Goal: Task Accomplishment & Management: Manage account settings

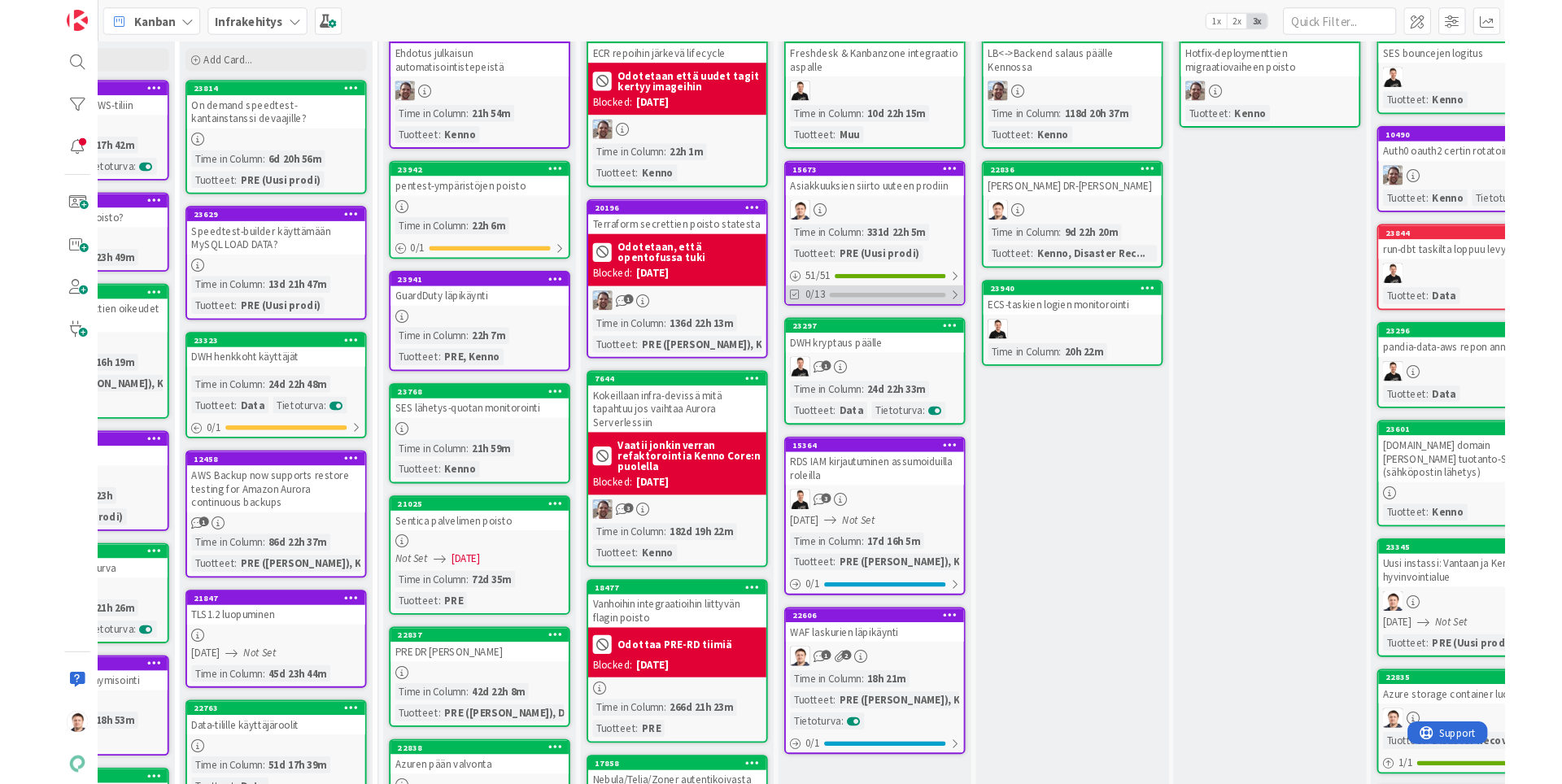
scroll to position [0, 351]
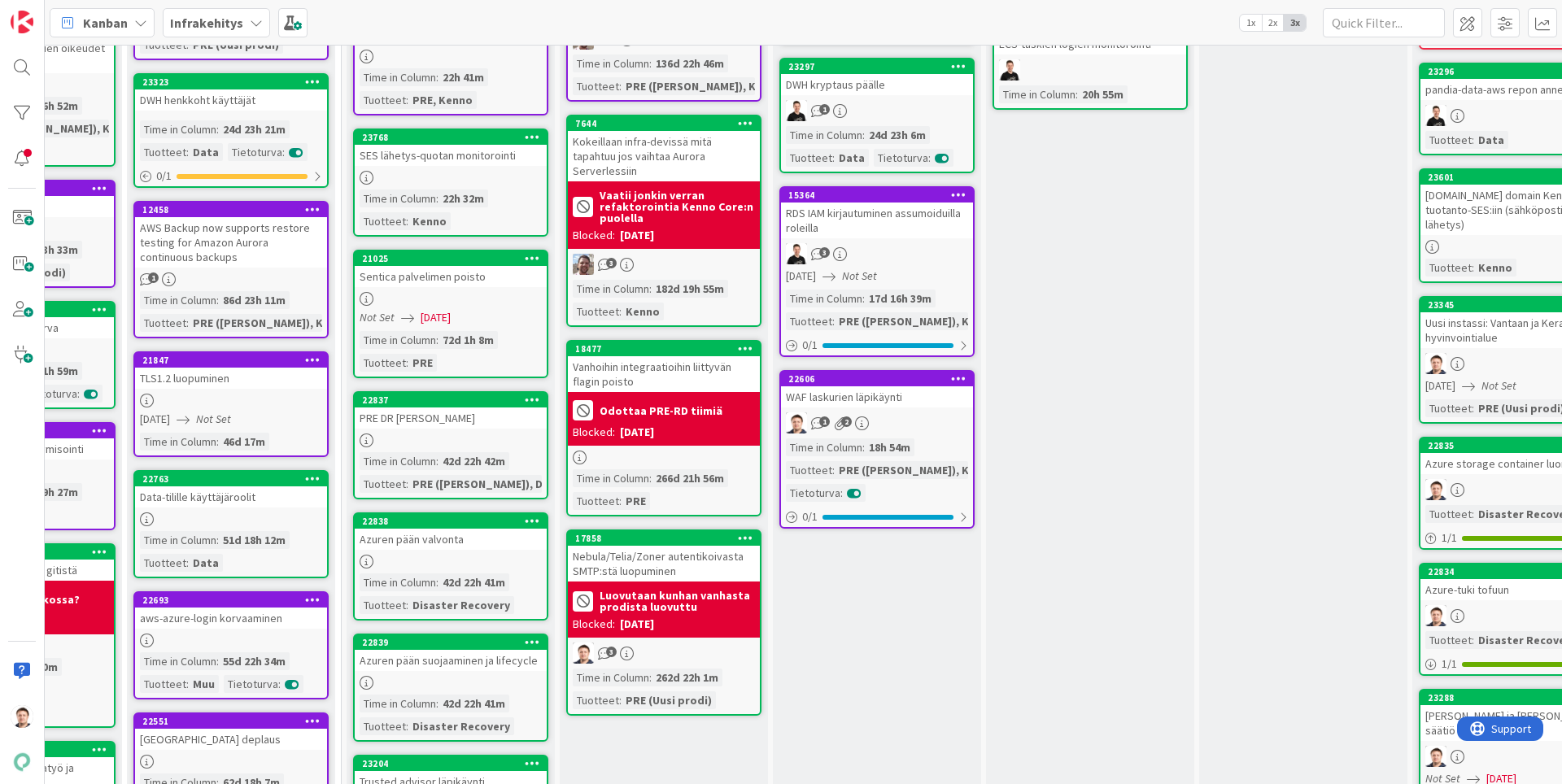
scroll to position [394, 356]
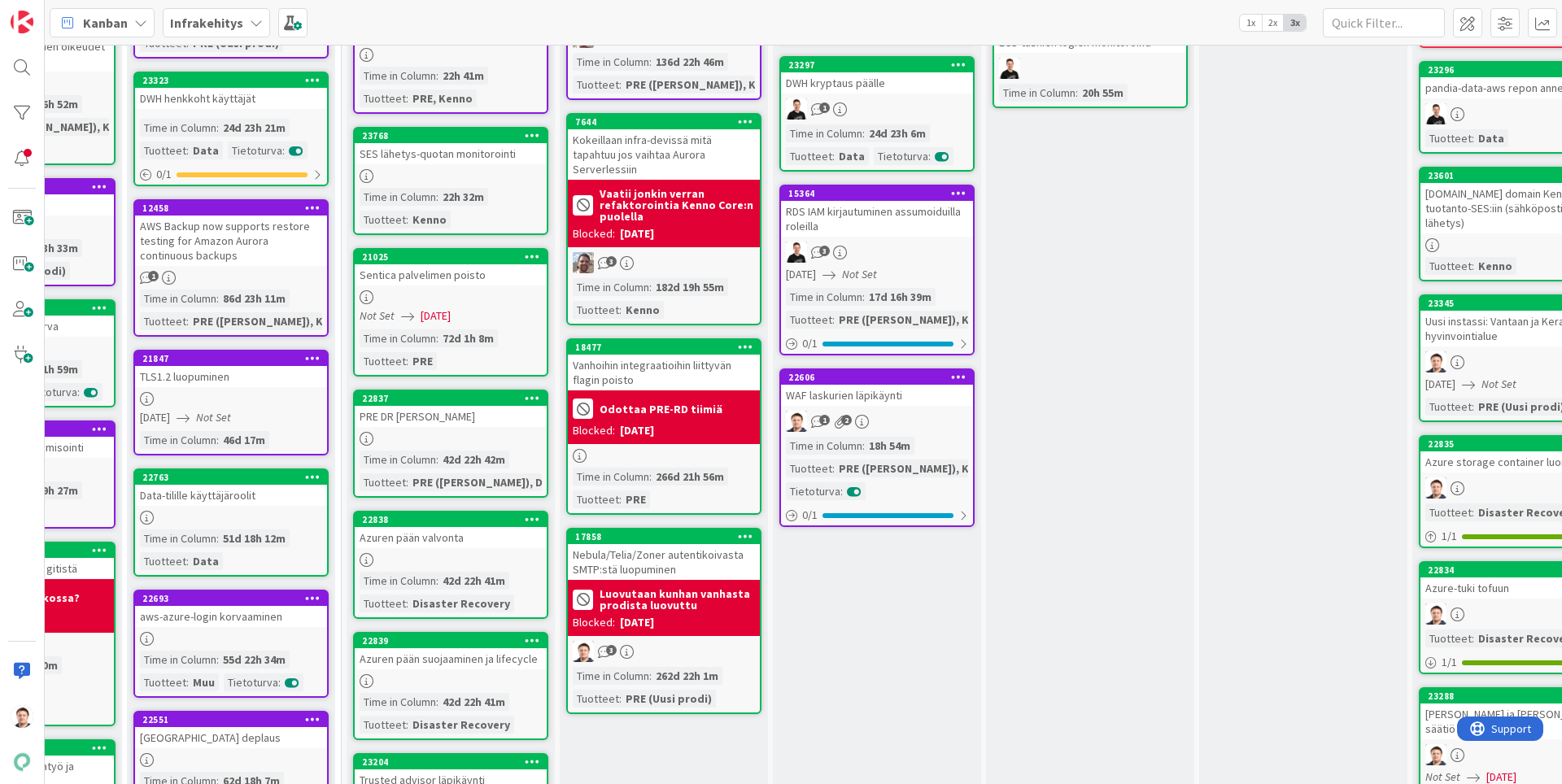
click at [872, 427] on div "1 2" at bounding box center [877, 421] width 192 height 21
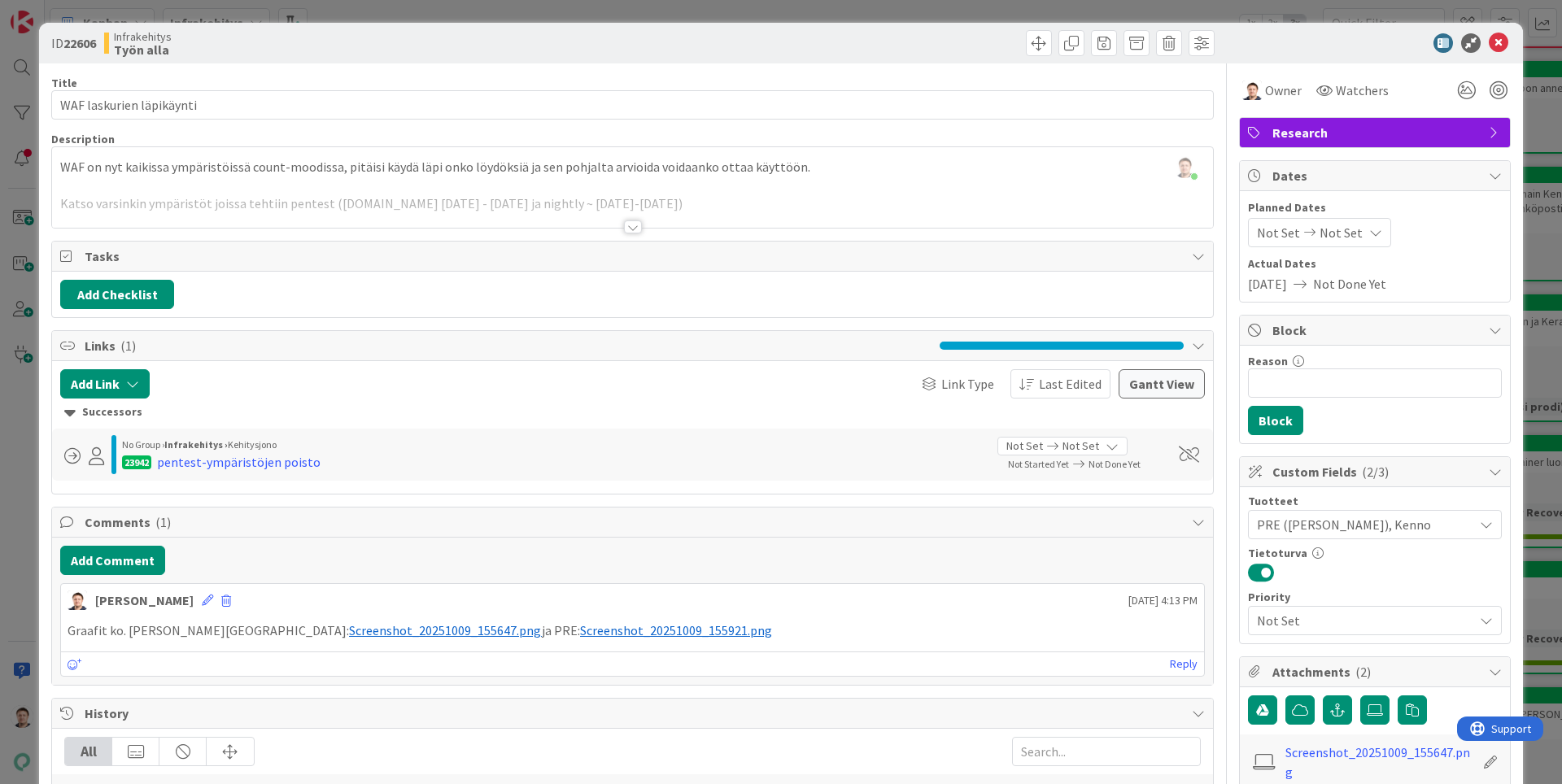
click at [628, 228] on div at bounding box center [633, 227] width 18 height 13
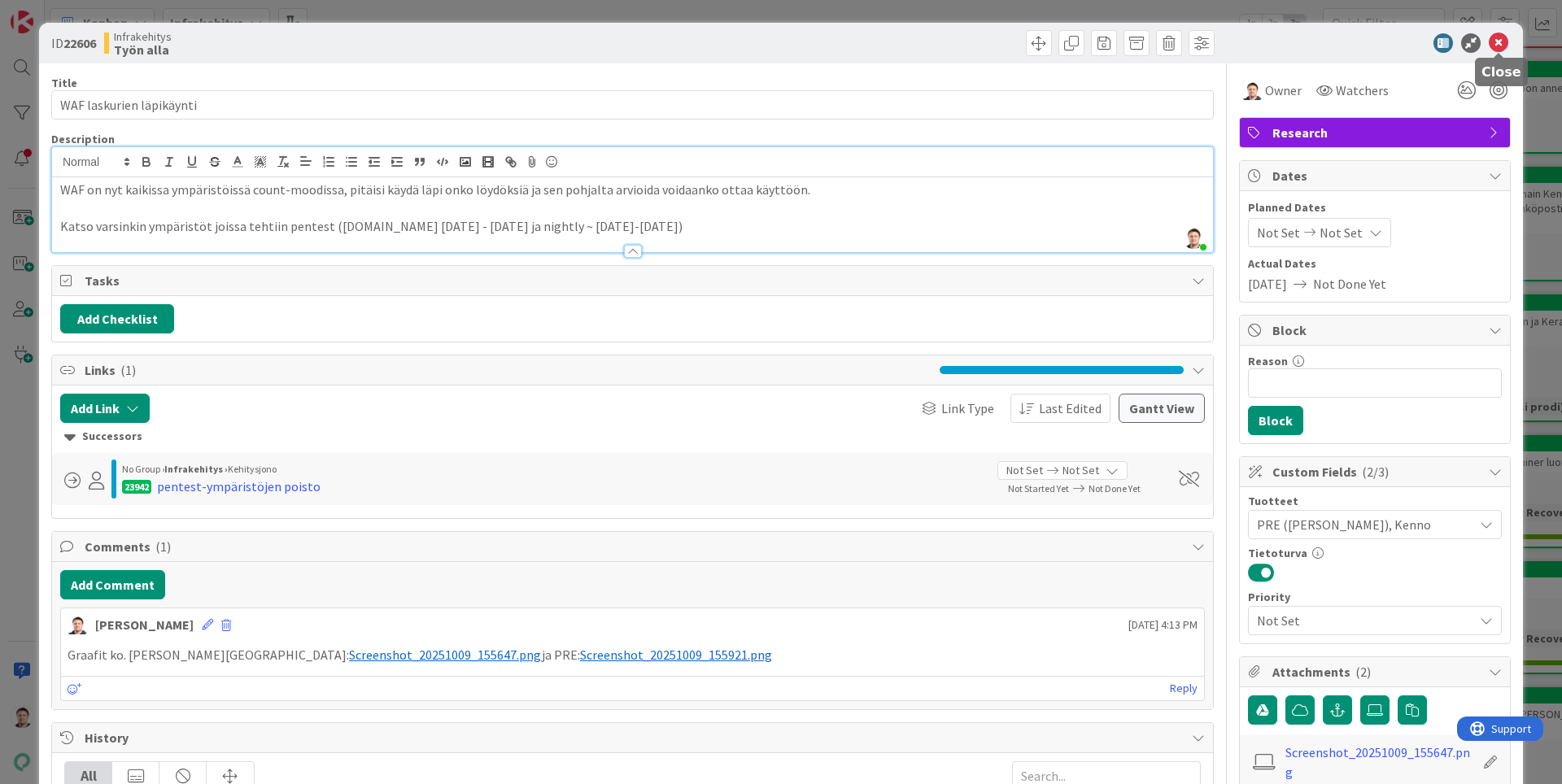
click at [1495, 44] on icon at bounding box center [1498, 42] width 20 height 20
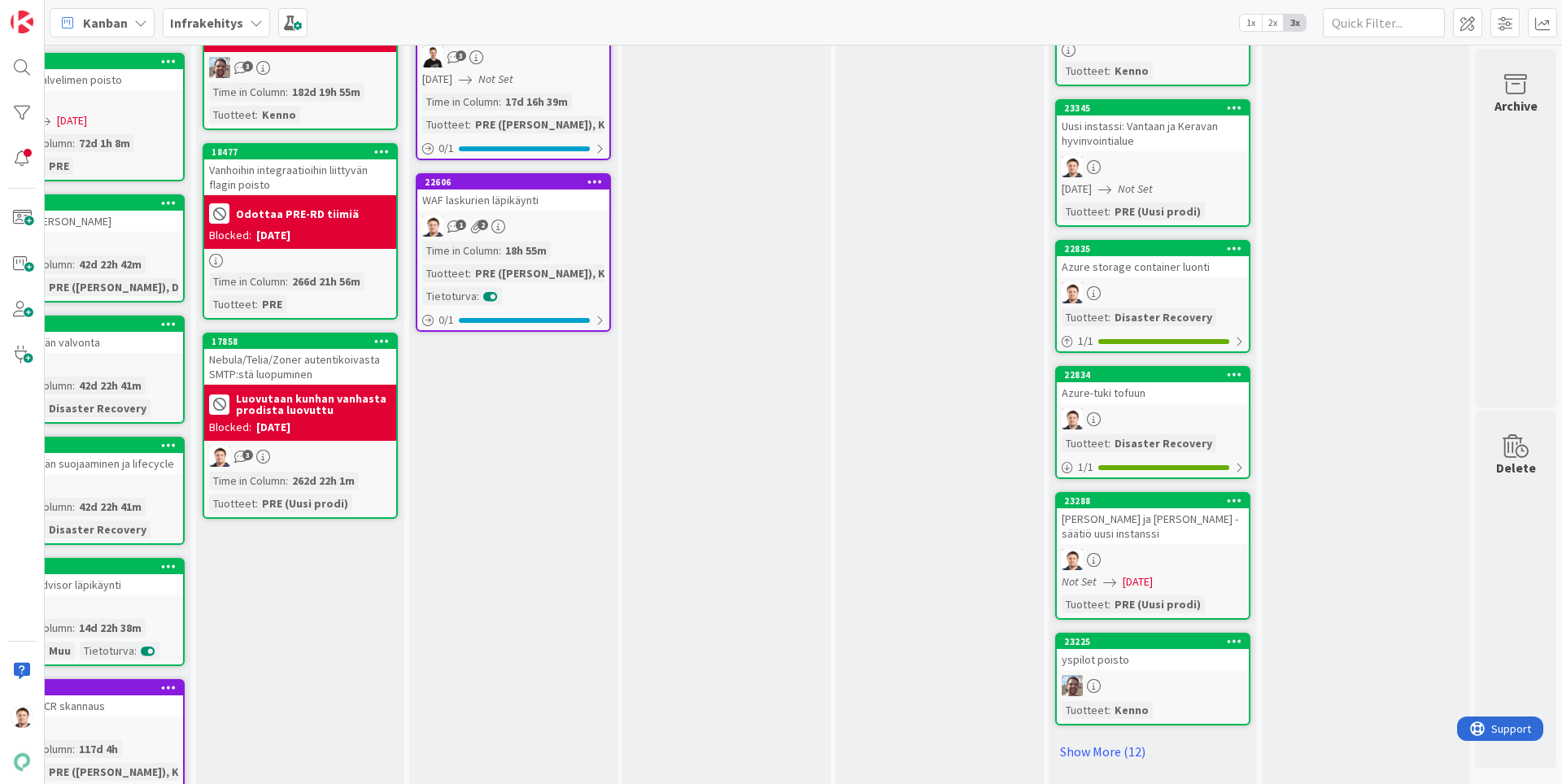
scroll to position [605, 720]
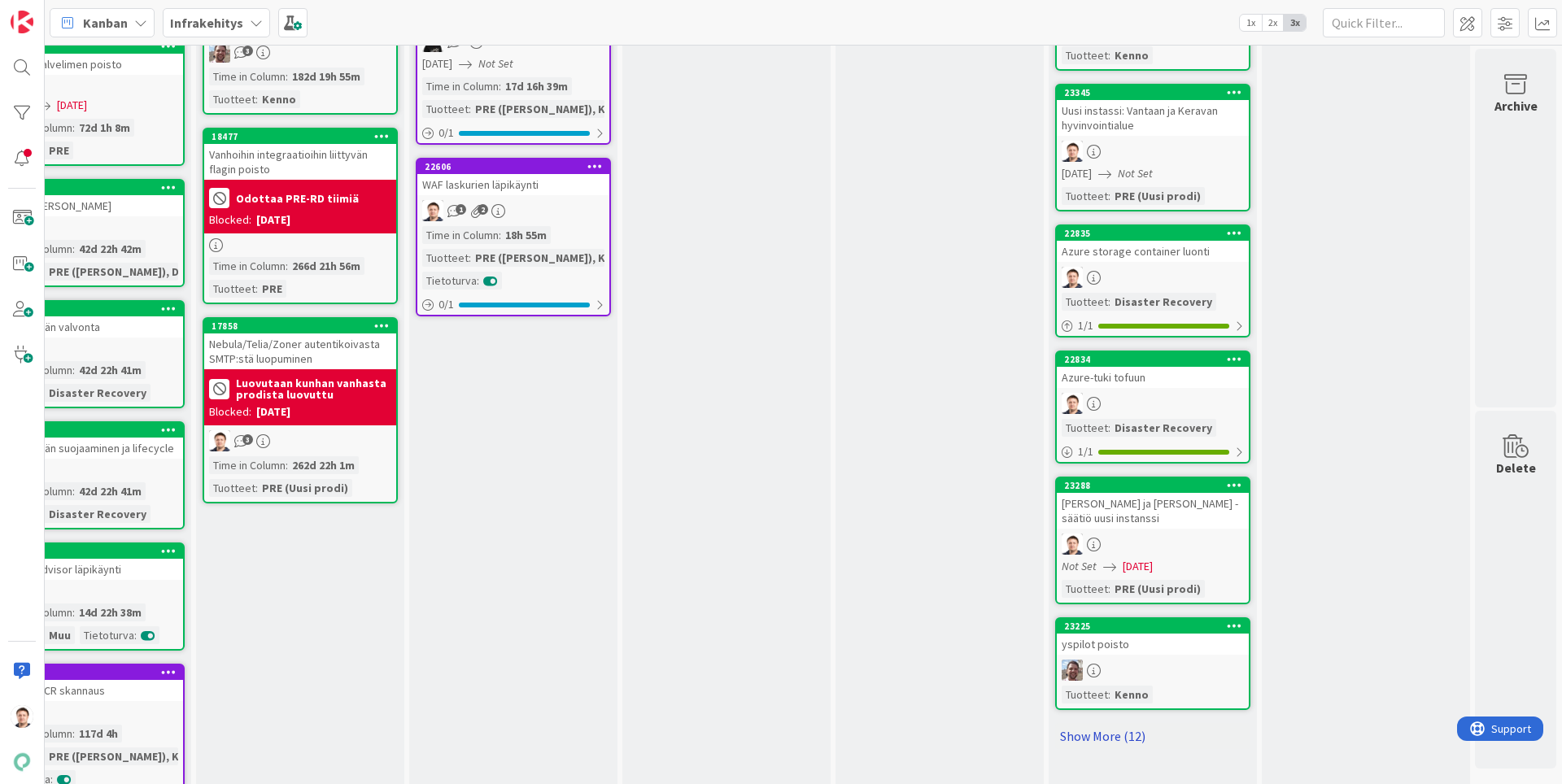
click at [1129, 723] on link "Show More (12)" at bounding box center [1152, 736] width 195 height 26
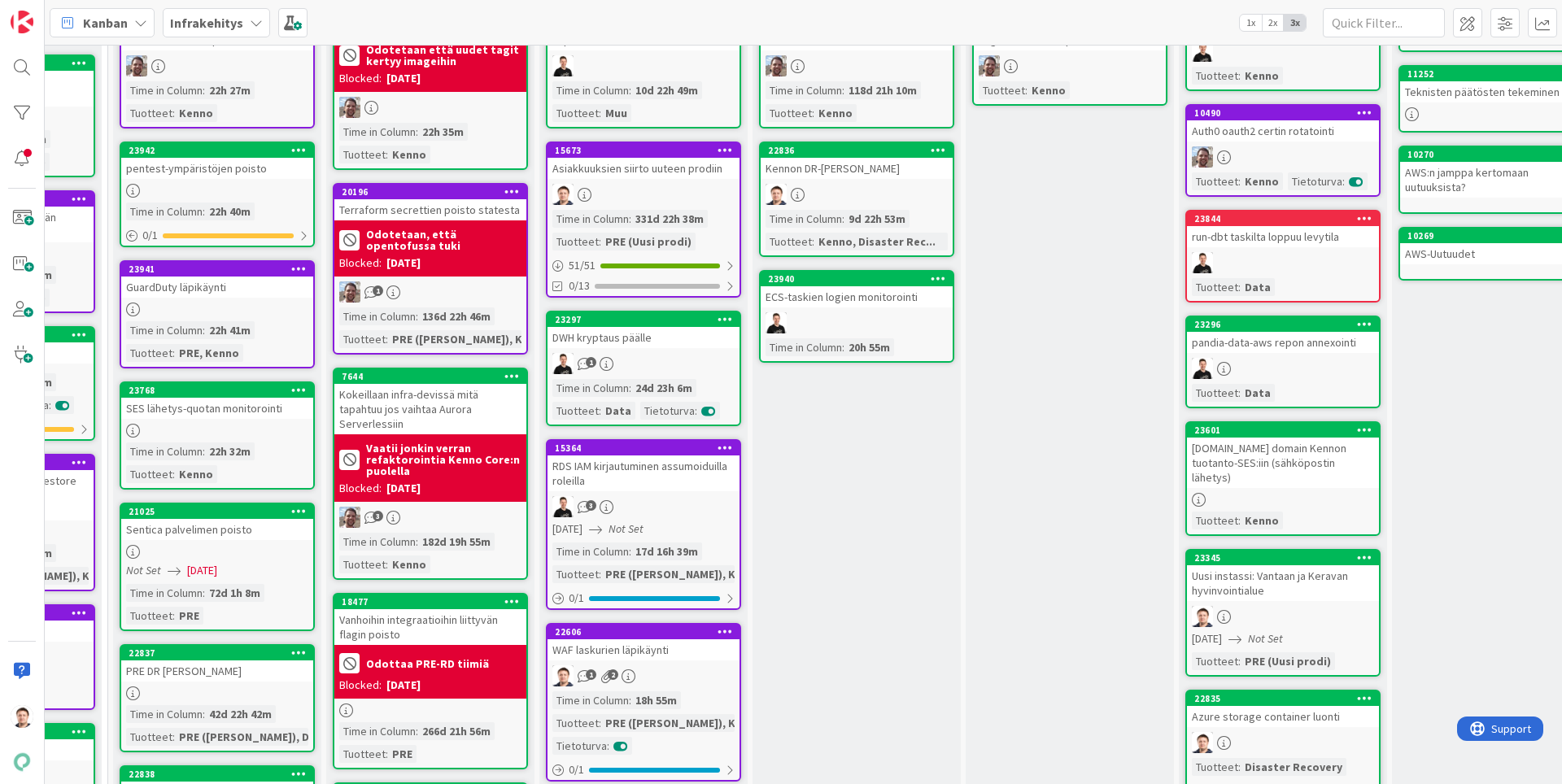
scroll to position [170, 590]
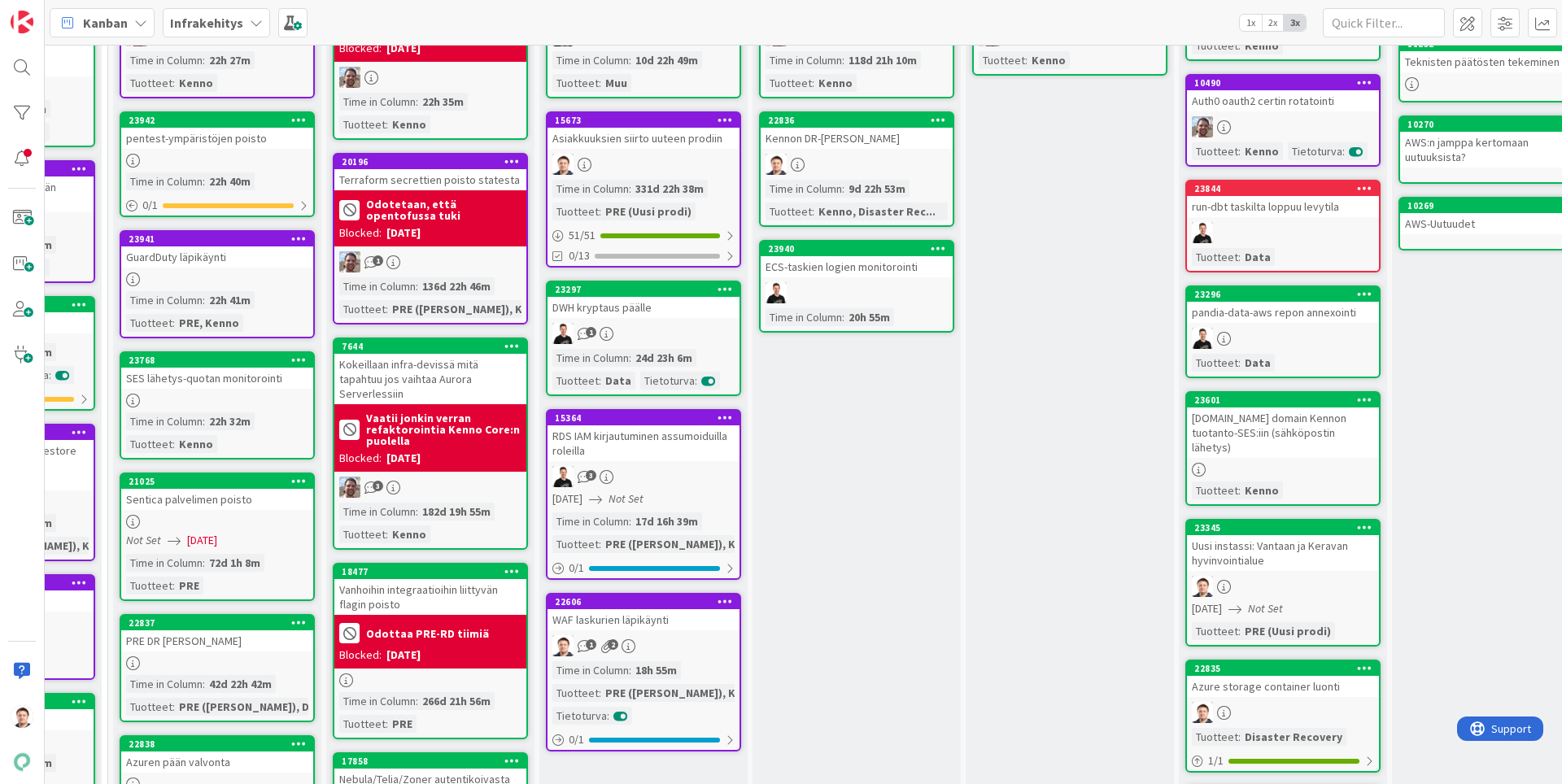
click at [632, 654] on div "1 2" at bounding box center [644, 645] width 192 height 21
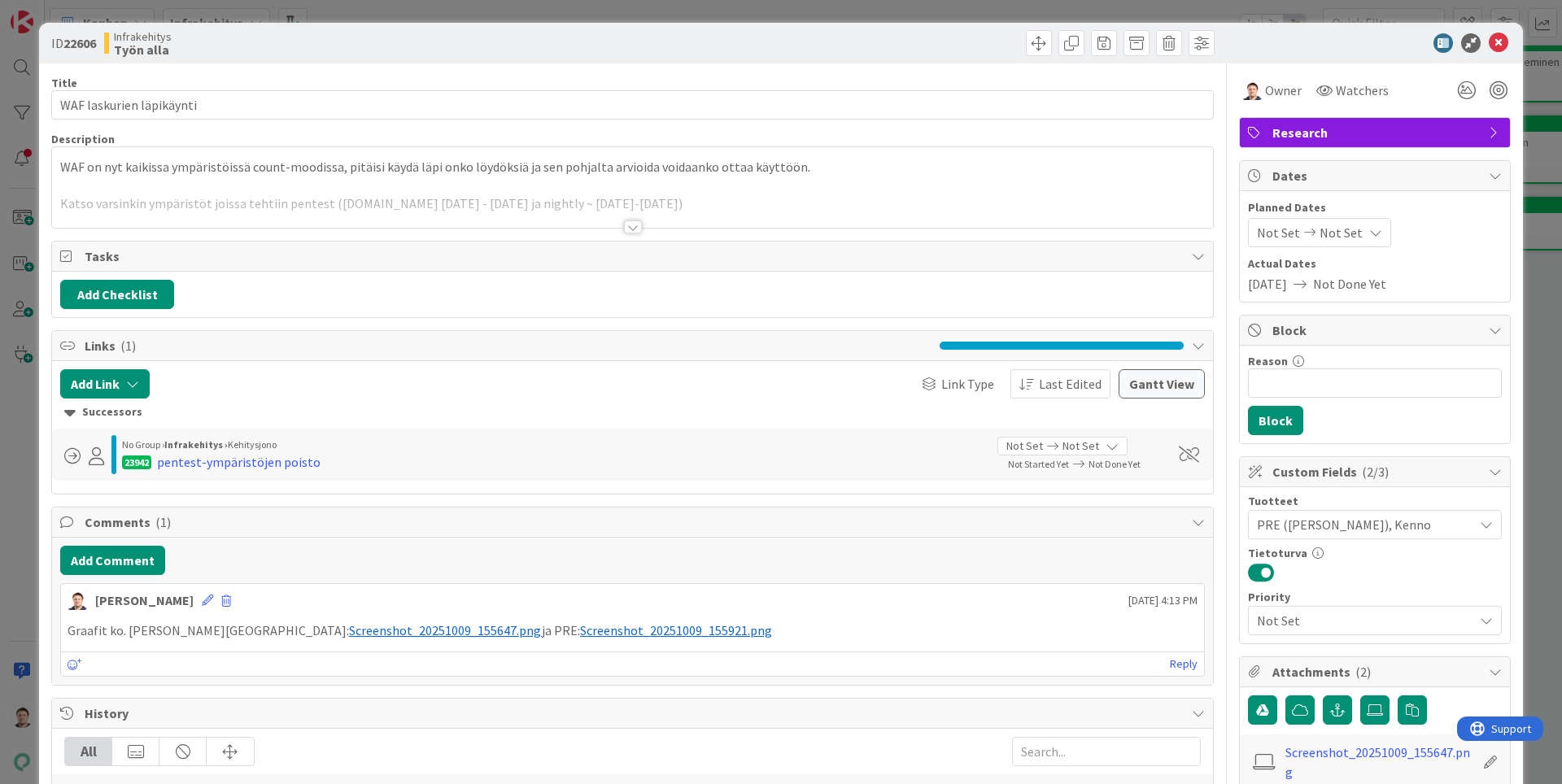
click at [528, 616] on div "Graafit ko. ajalta, Kenno: ﻿ Screenshot_20251009_155647.png ﻿ ja PRE: ﻿ Screens…" at bounding box center [633, 630] width 1143 height 32
click at [580, 624] on span "Screenshot_20251009_155921.png" at bounding box center [676, 629] width 192 height 16
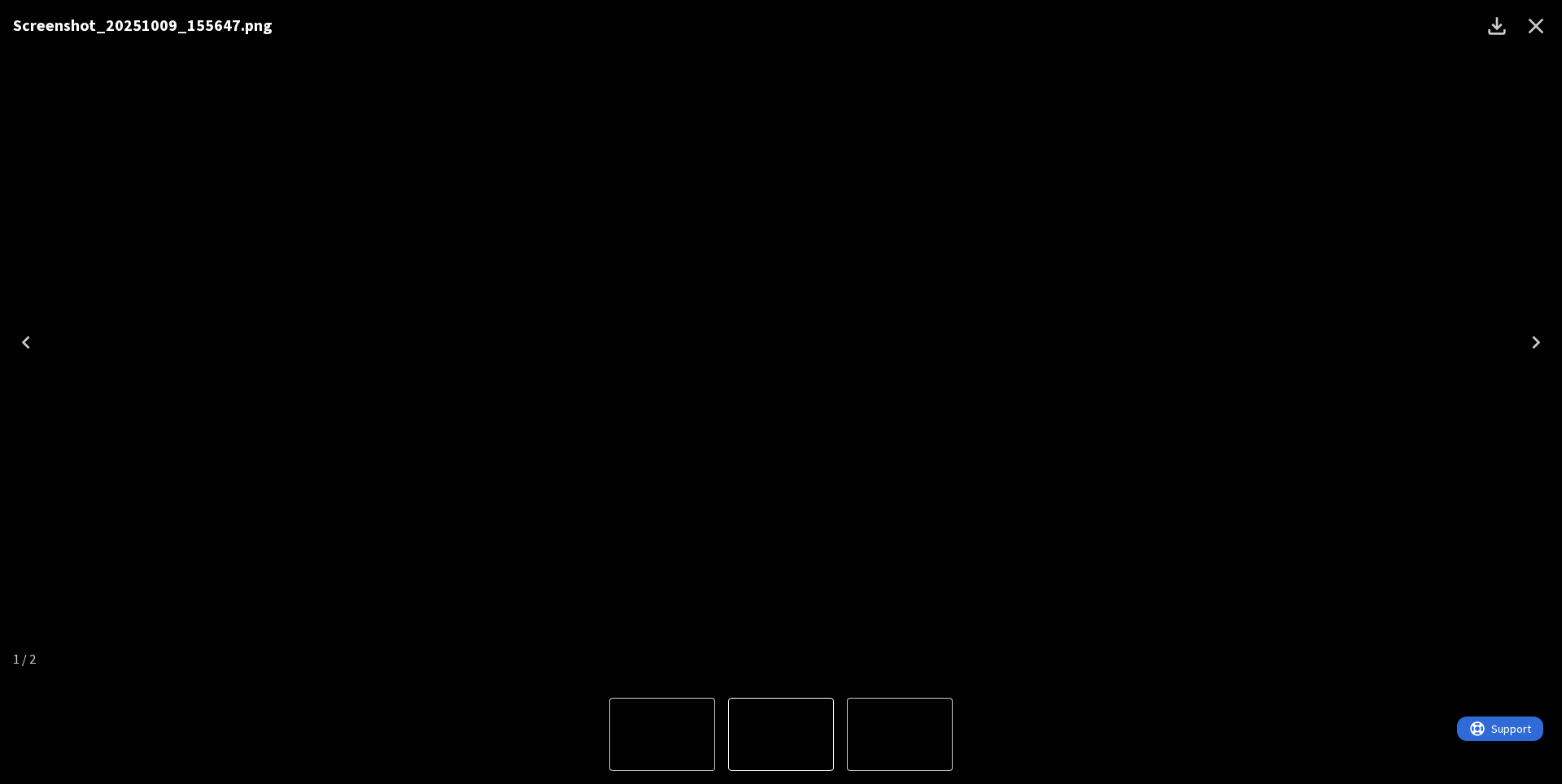
click at [1545, 18] on icon "Close" at bounding box center [1536, 26] width 26 height 26
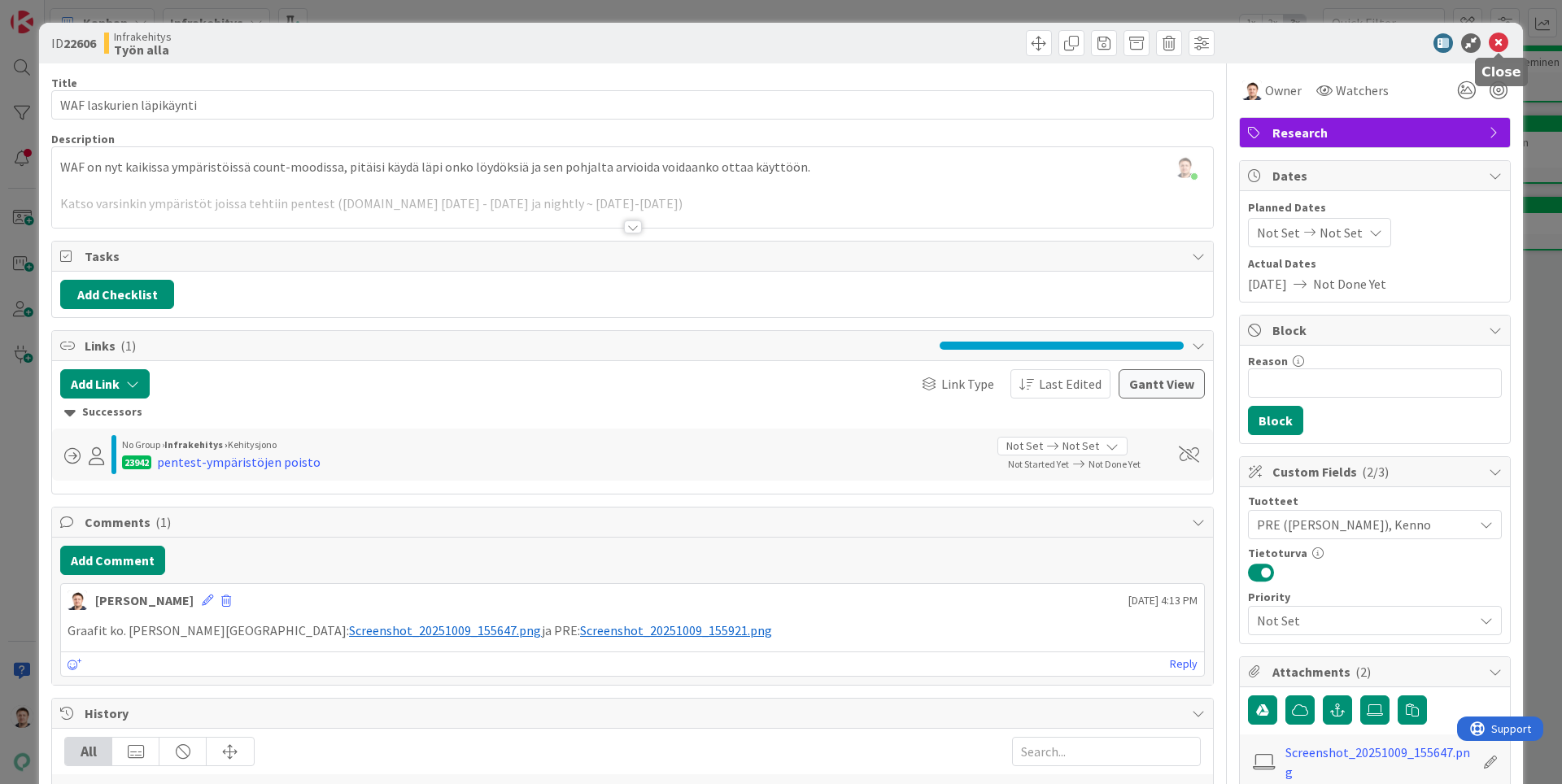
click at [1497, 43] on icon at bounding box center [1498, 42] width 20 height 20
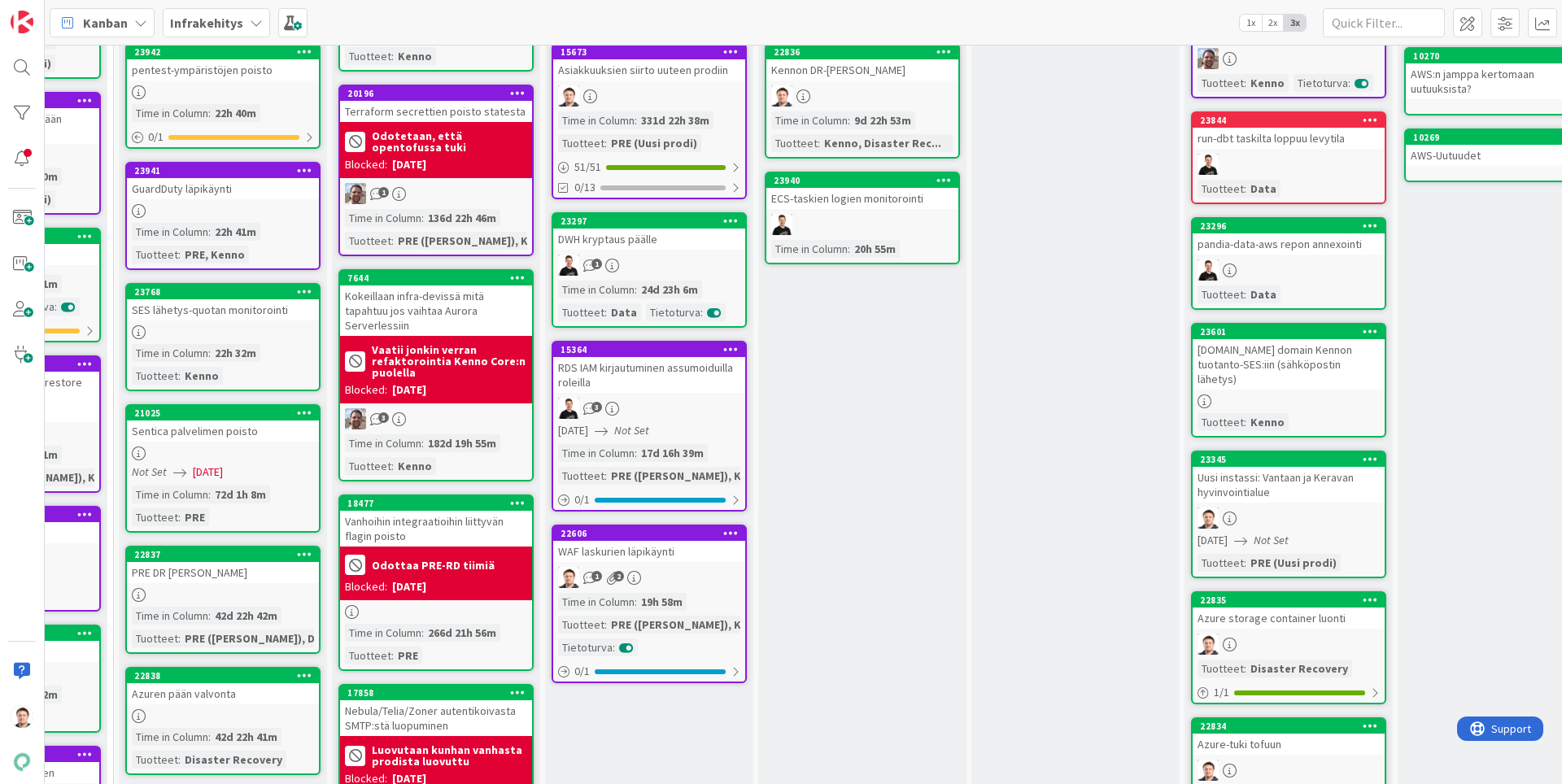
scroll to position [239, 584]
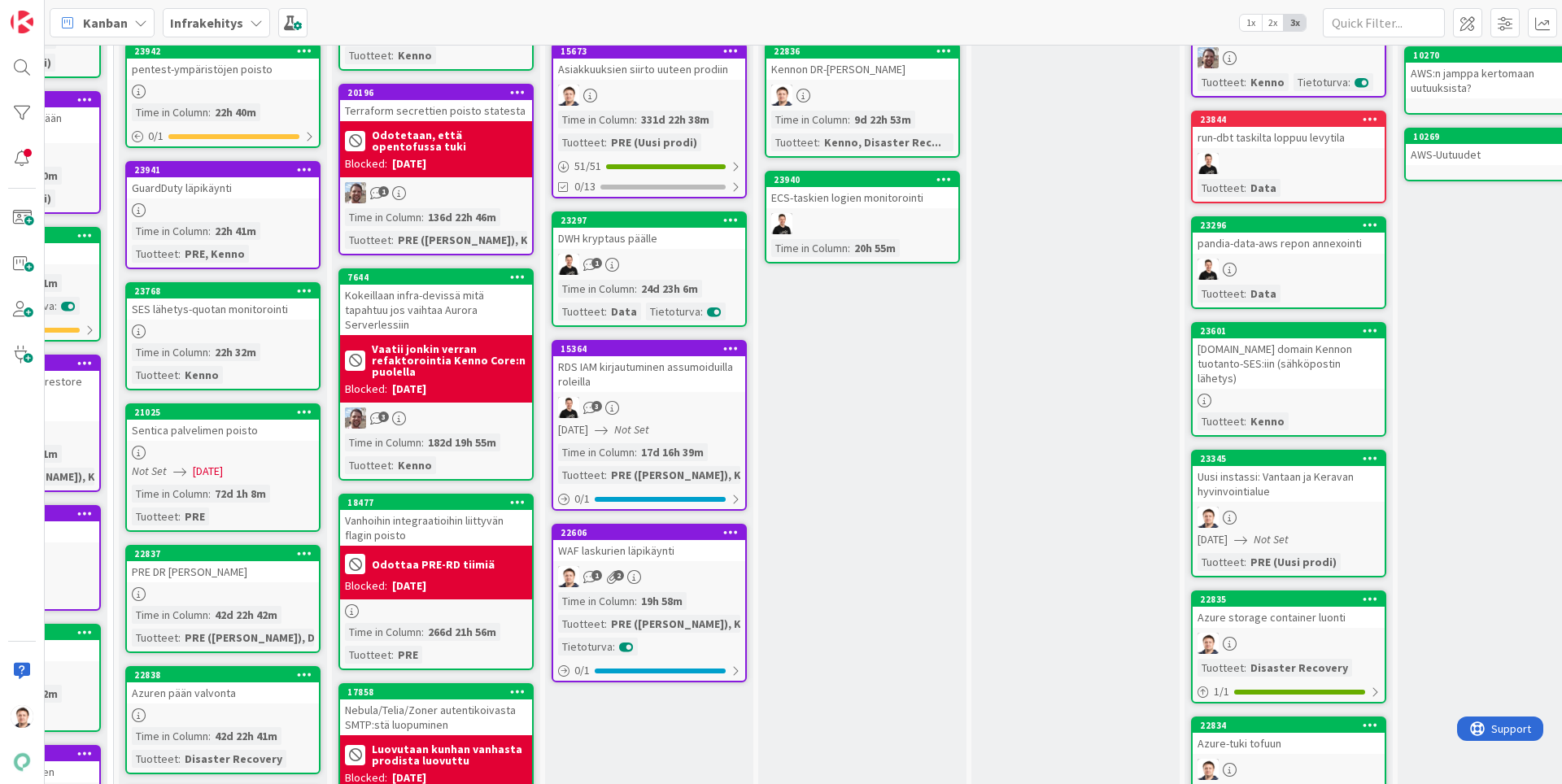
click at [683, 574] on div "1 2" at bounding box center [649, 577] width 192 height 21
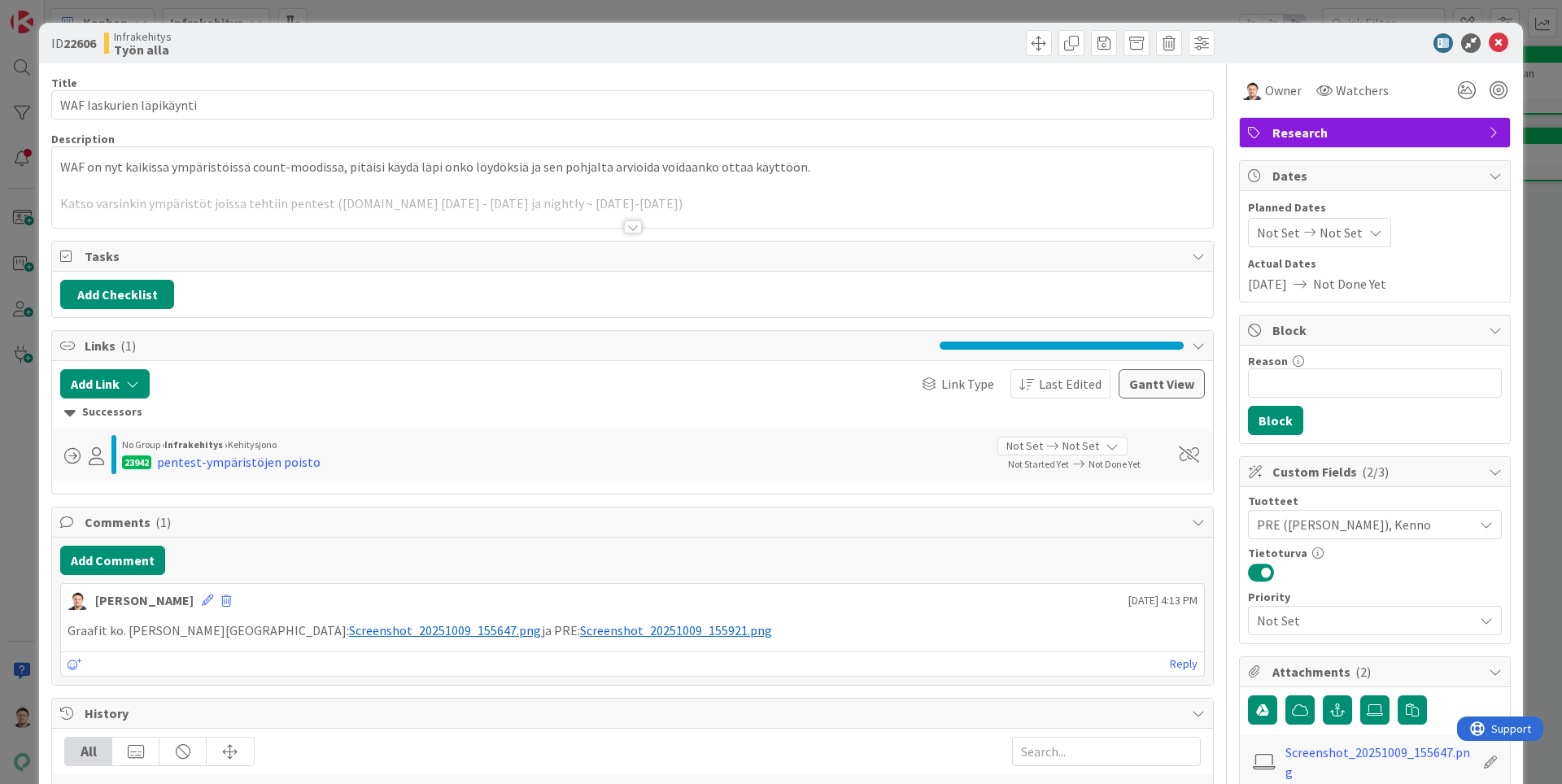
click at [670, 192] on div at bounding box center [632, 207] width 1160 height 41
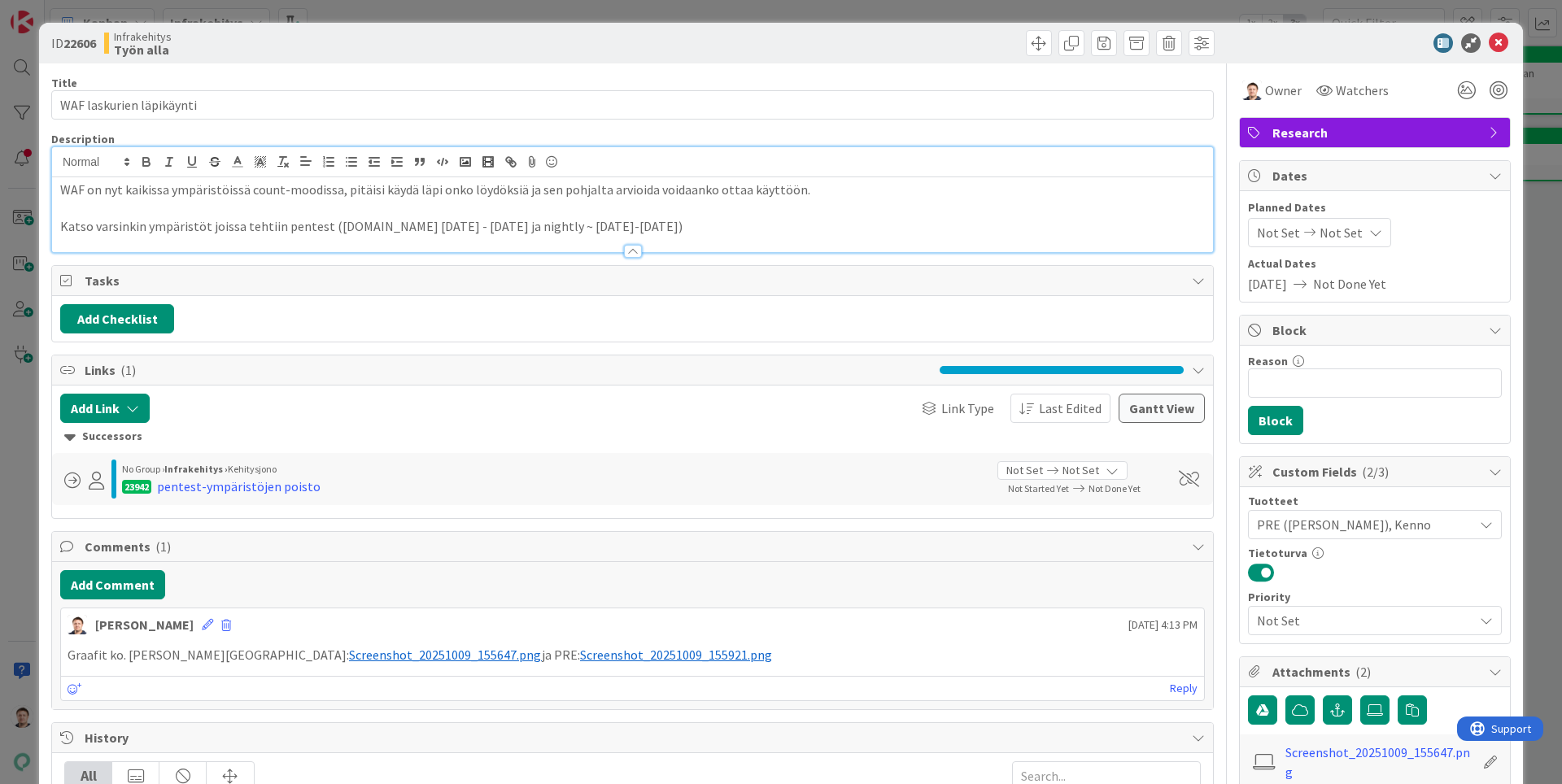
click at [682, 226] on p "Katso varsinkin ympäristöt joissa tehtiin pentest (pentest.dev.pandia.fi 26.8. …" at bounding box center [633, 226] width 1144 height 19
click at [66, 192] on p "WAF on nyt kaikissa ympäristöissä count-moodissa, pitäisi käydä läpi onko löydö…" at bounding box center [633, 190] width 1144 height 19
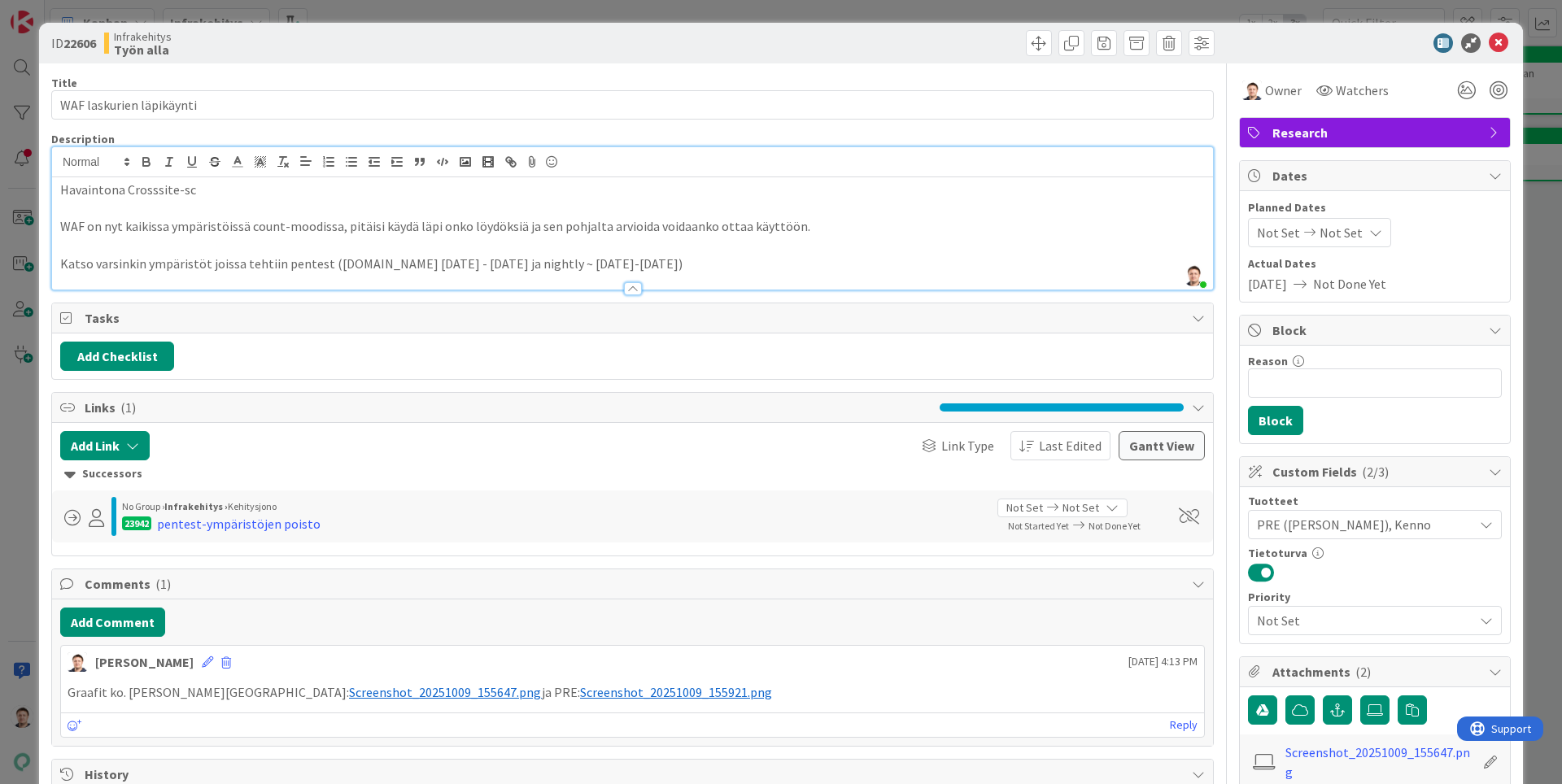
click at [153, 192] on p "Havaintona Crosssite-sc" at bounding box center [633, 190] width 1144 height 19
click at [294, 192] on p "Havaintona Cross-site-sc" at bounding box center [633, 190] width 1144 height 19
click at [295, 188] on p "Havaintona Cross-site-scriptingejä löytyy" at bounding box center [633, 190] width 1144 height 19
click at [435, 195] on p "Havaintona Cross-site-scripting -rulet ovat countanneet aika paljon" at bounding box center [633, 190] width 1144 height 19
click at [912, 191] on p "Havaintona Cross-site-scripting -rulet ovat countanneet aika paljon skannaukses…" at bounding box center [633, 190] width 1144 height 19
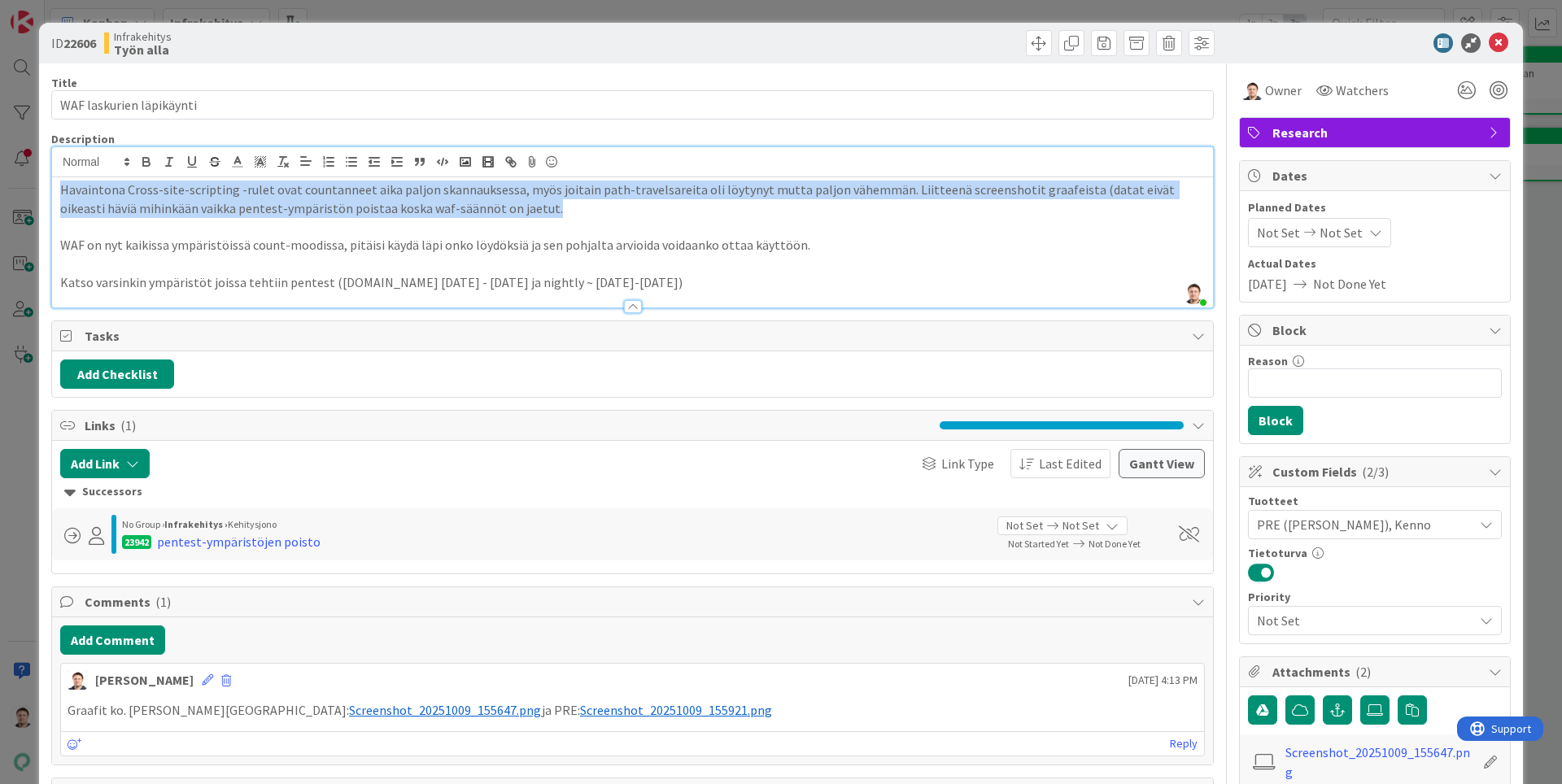
drag, startPoint x: 479, startPoint y: 217, endPoint x: 35, endPoint y: 190, distance: 444.8
click at [52, 190] on div "Havaintona Cross-site-scripting -rulet ovat countanneet aika paljon skannaukses…" at bounding box center [632, 242] width 1160 height 130
click at [143, 163] on icon "button" at bounding box center [146, 164] width 7 height 4
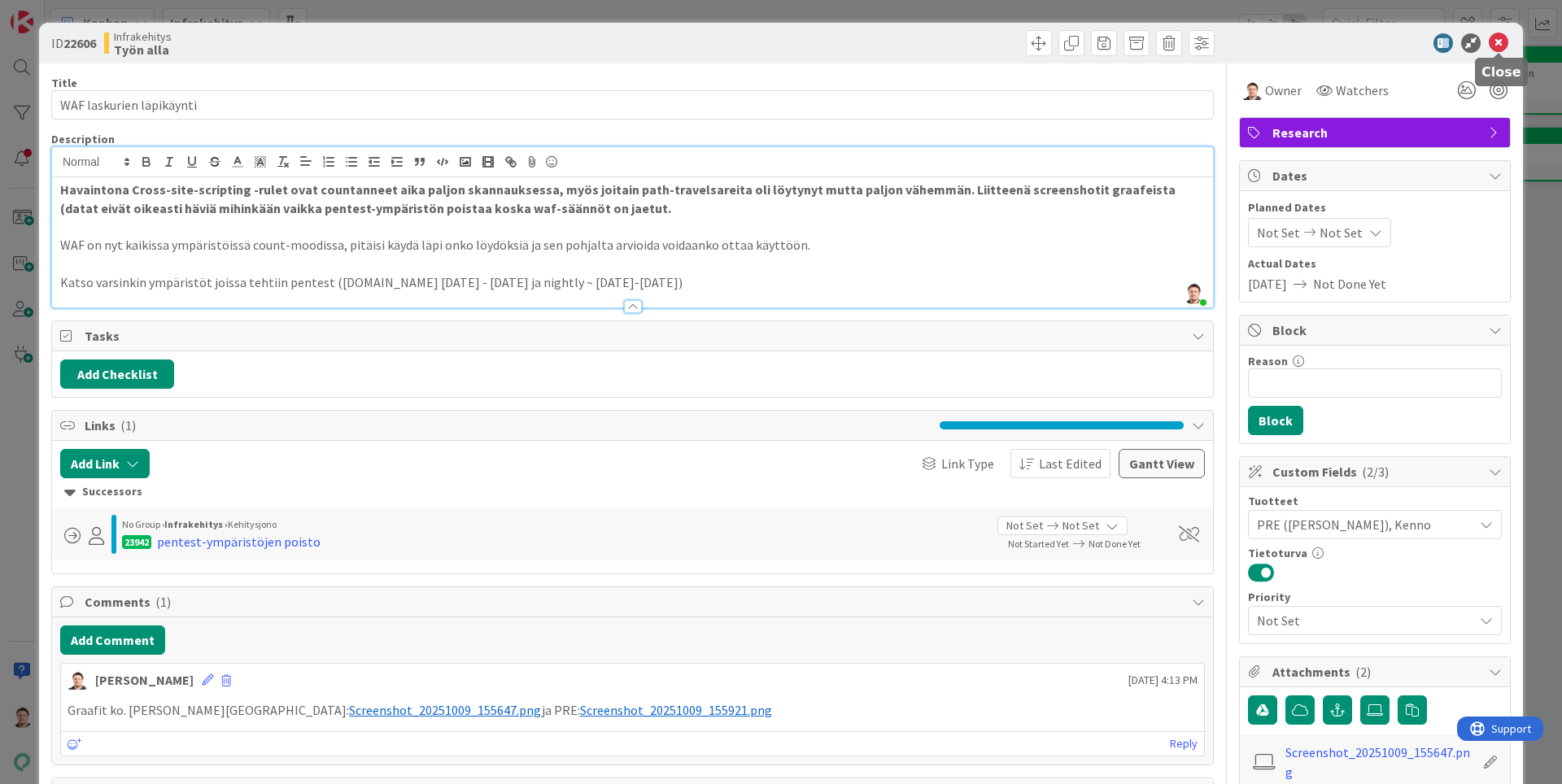
click at [1502, 39] on icon at bounding box center [1498, 42] width 20 height 20
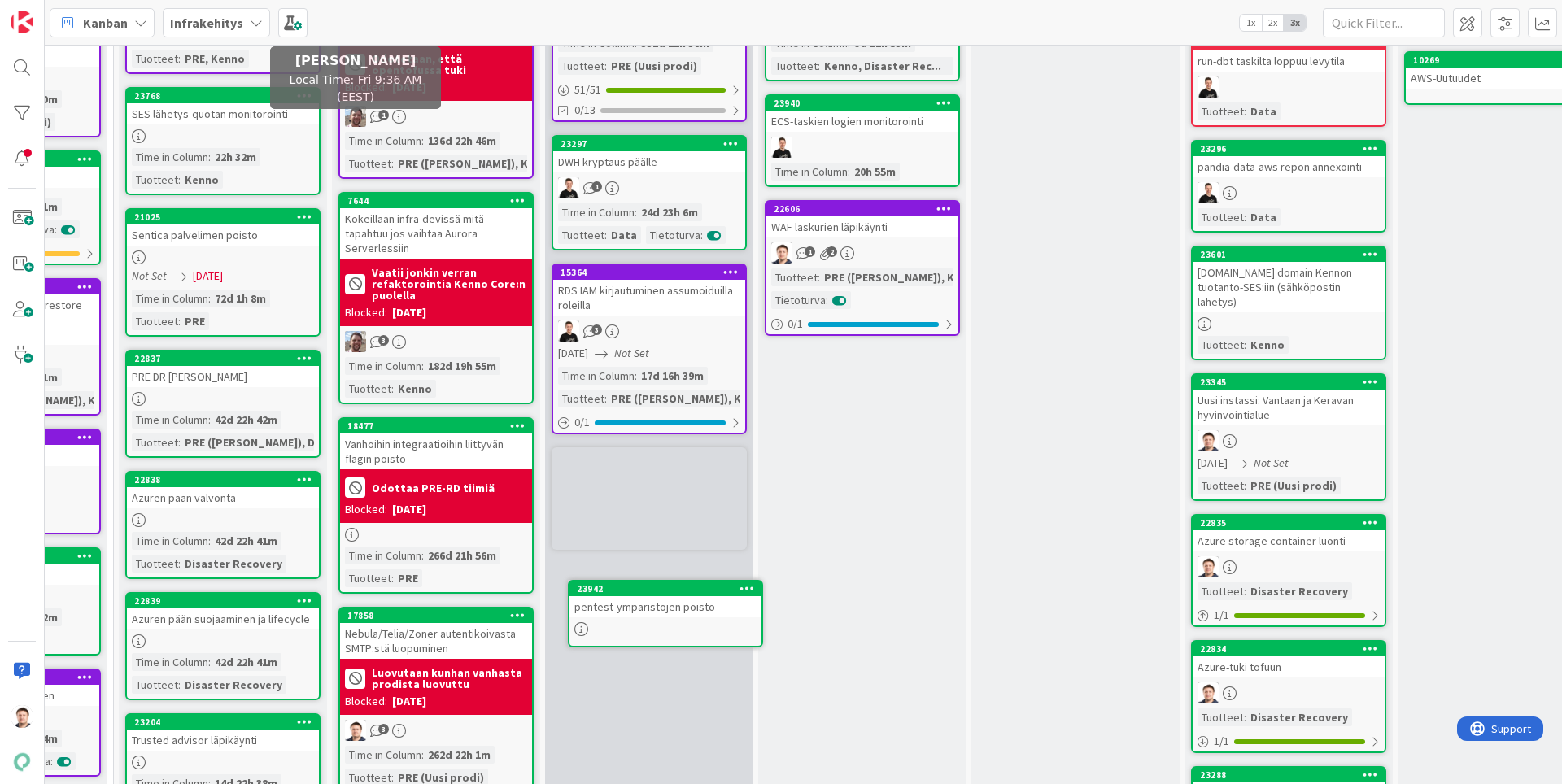
scroll to position [323, 584]
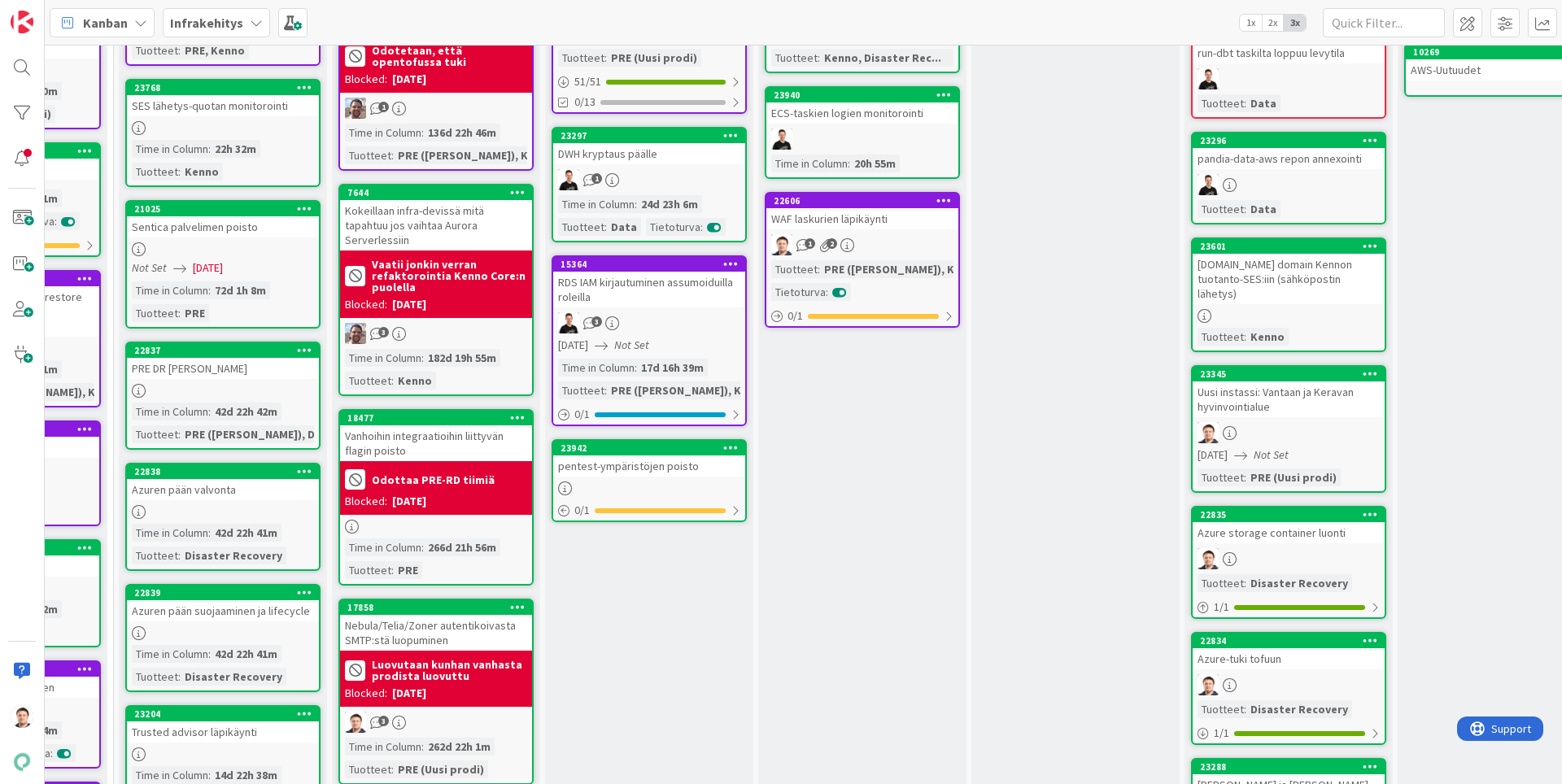
click at [626, 476] on div "pentest-ympäristöjen poisto" at bounding box center [649, 466] width 192 height 21
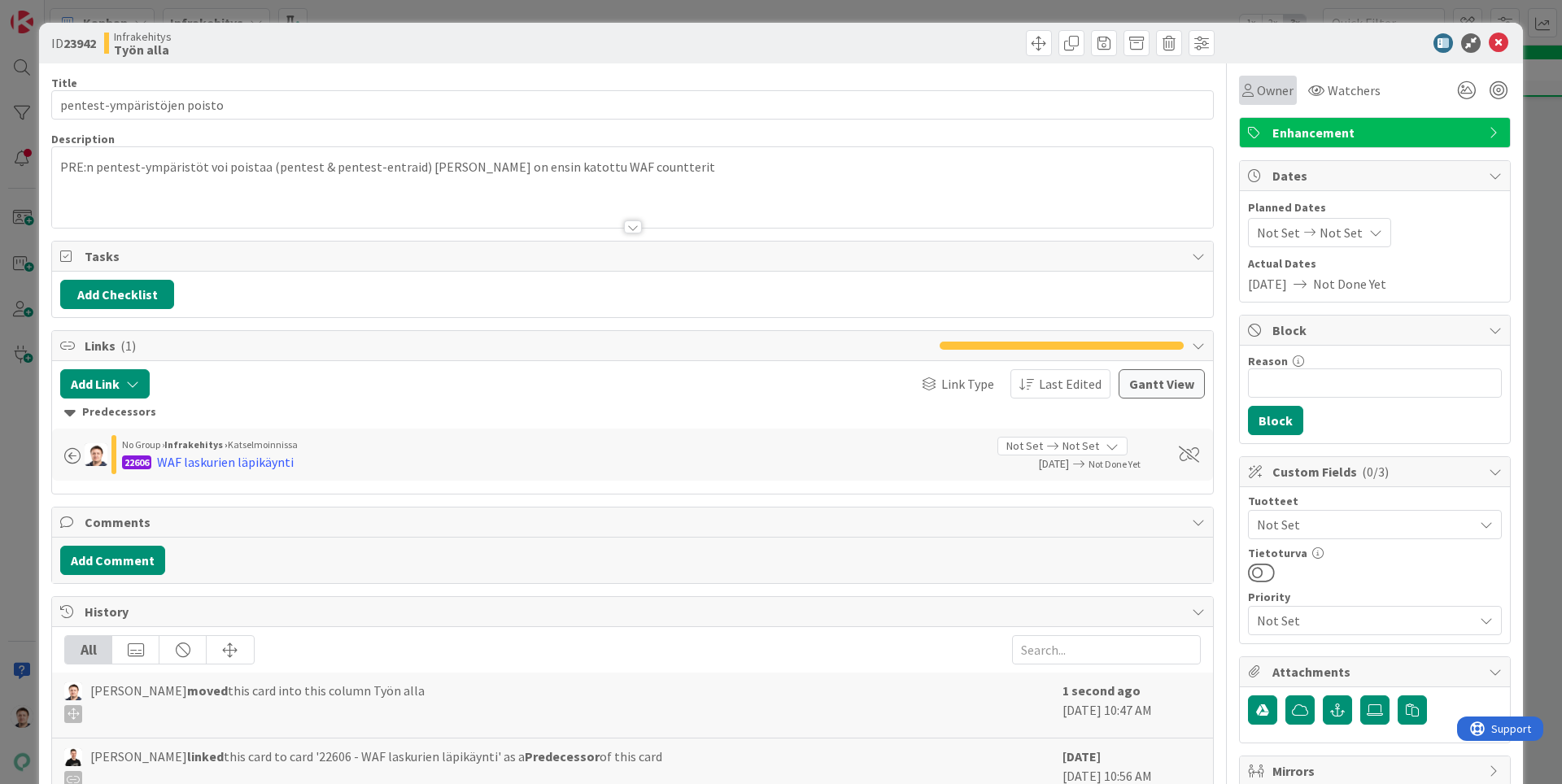
click at [1291, 80] on span "Owner" at bounding box center [1274, 90] width 37 height 20
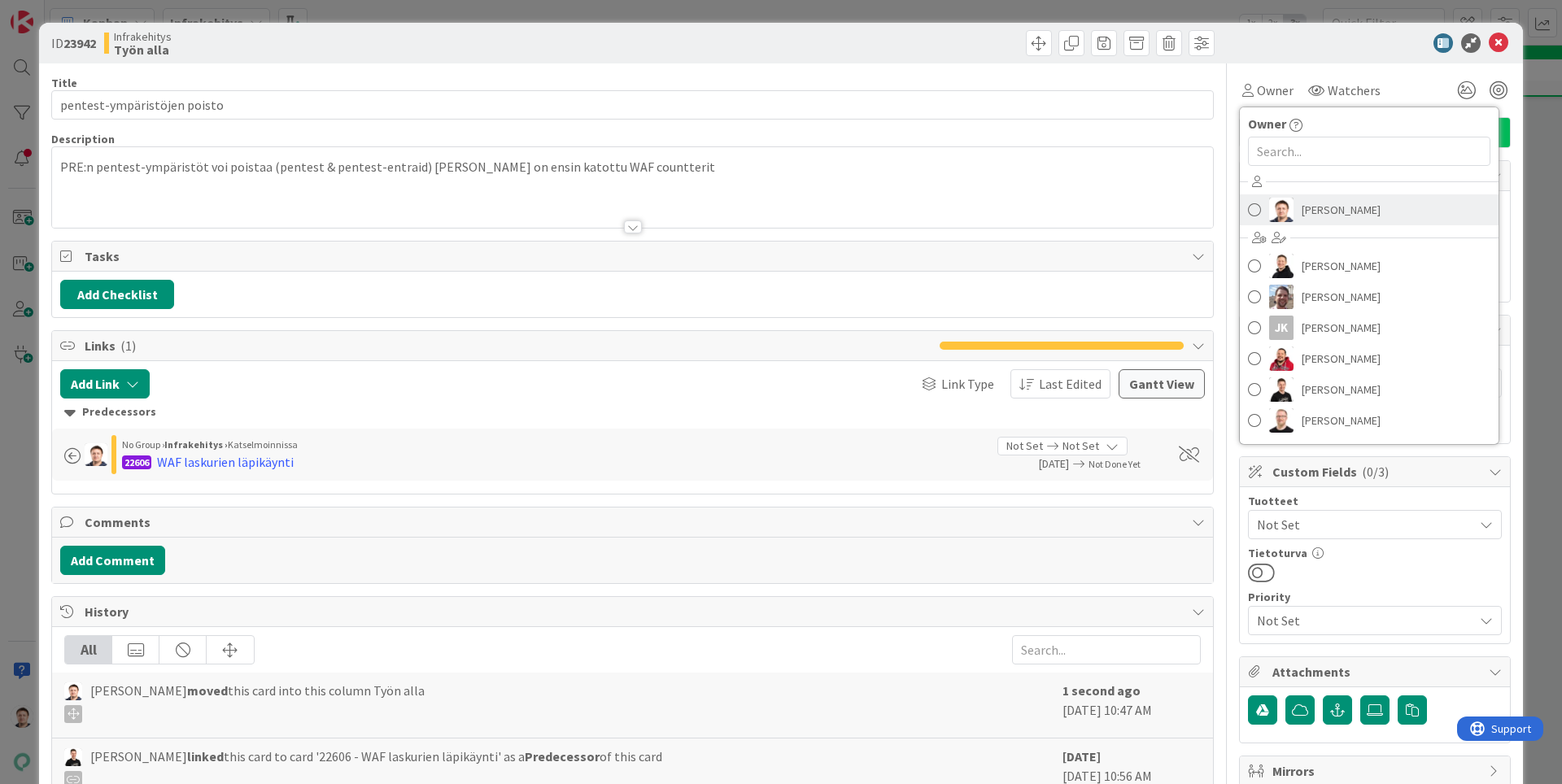
click at [1310, 213] on span "Thomas Gustafsson" at bounding box center [1341, 210] width 79 height 24
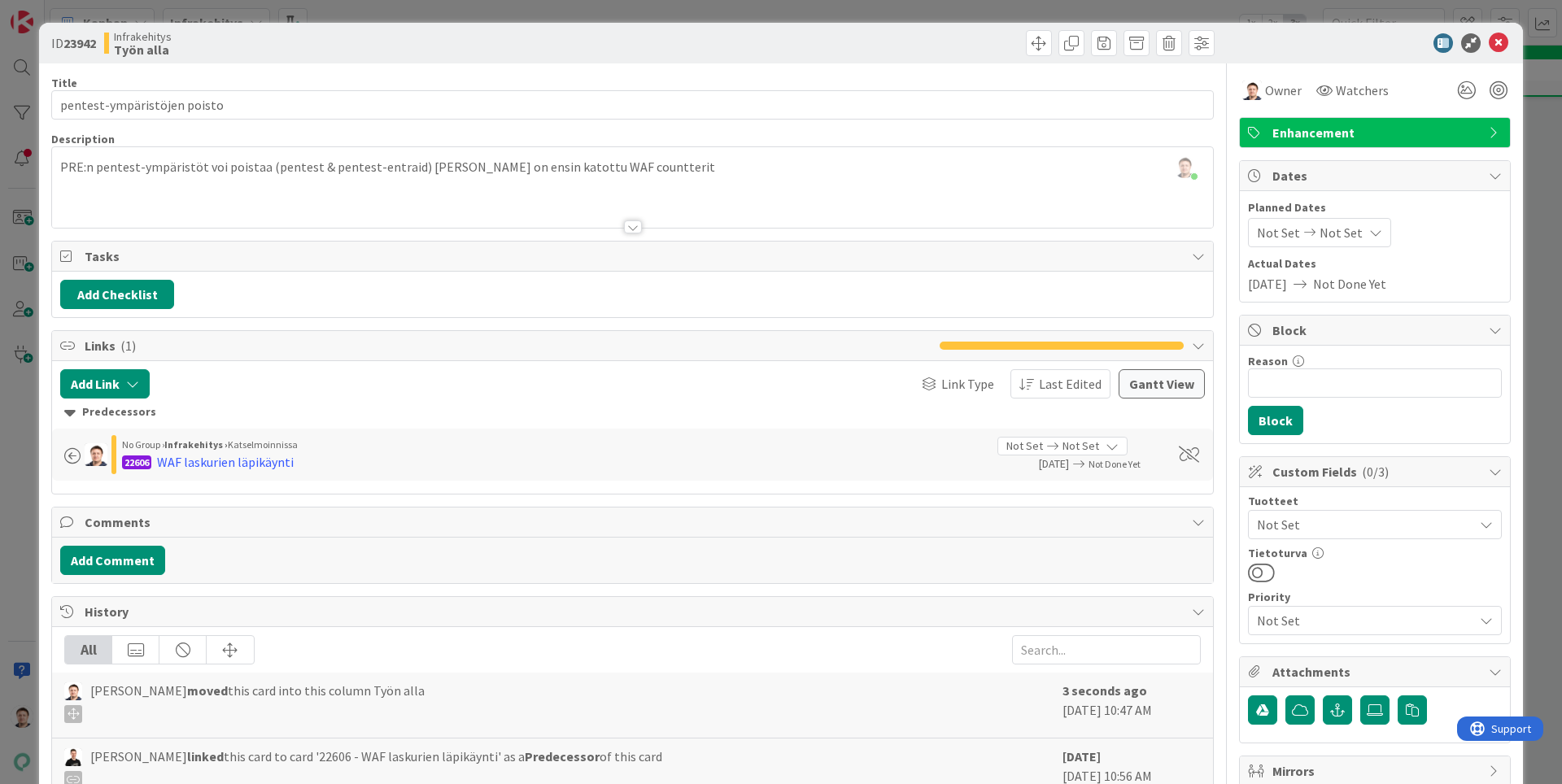
click at [1509, 37] on div at bounding box center [1366, 42] width 288 height 20
click at [1488, 43] on icon at bounding box center [1498, 42] width 20 height 20
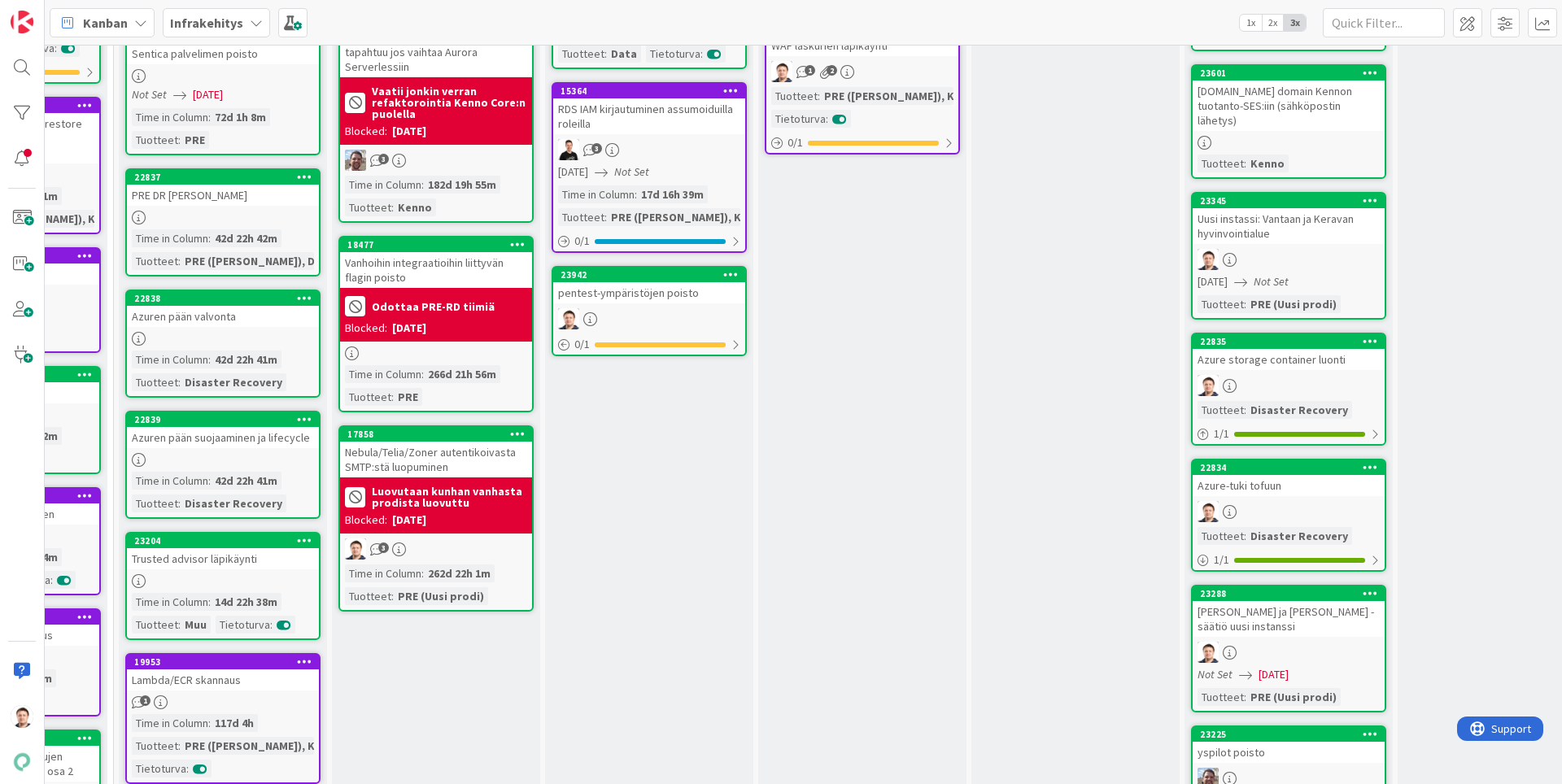
scroll to position [402, 584]
